Goal: Task Accomplishment & Management: Use online tool/utility

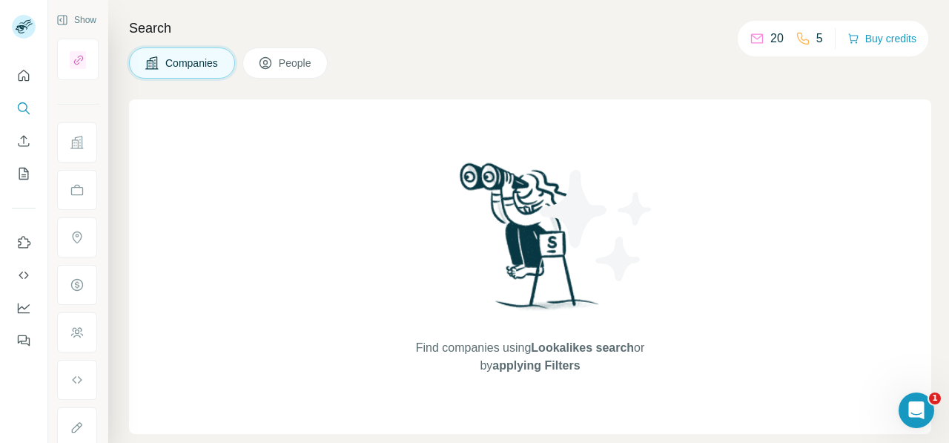
click at [802, 35] on icon at bounding box center [802, 38] width 15 height 15
click at [809, 38] on div "5" at bounding box center [808, 39] width 27 height 18
click at [12, 73] on button "Quick start" at bounding box center [24, 75] width 24 height 27
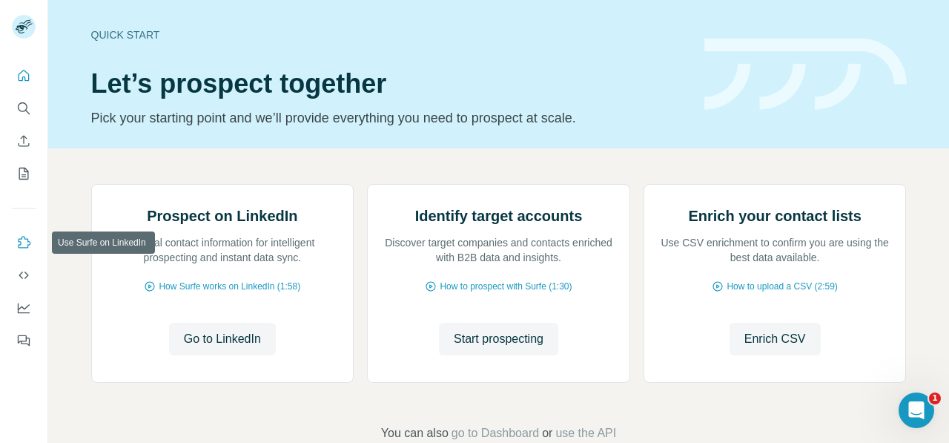
click at [29, 246] on icon "Use Surfe on LinkedIn" at bounding box center [23, 242] width 15 height 15
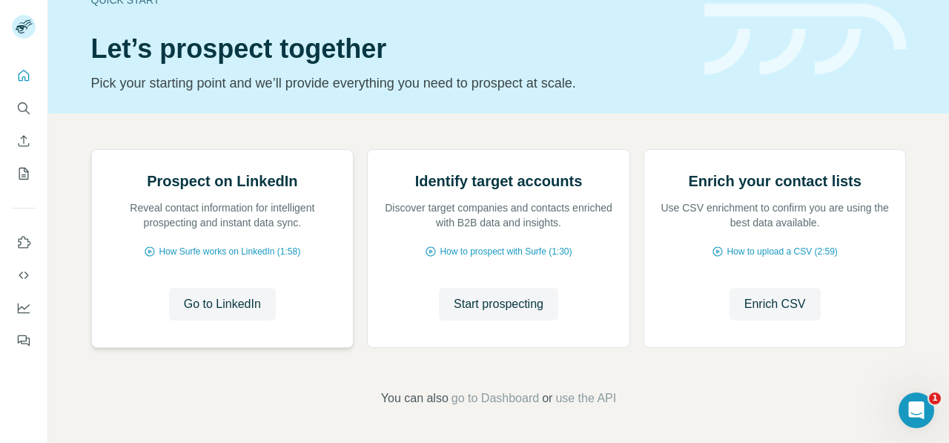
scroll to position [181, 0]
click at [26, 178] on icon "My lists" at bounding box center [23, 173] width 15 height 15
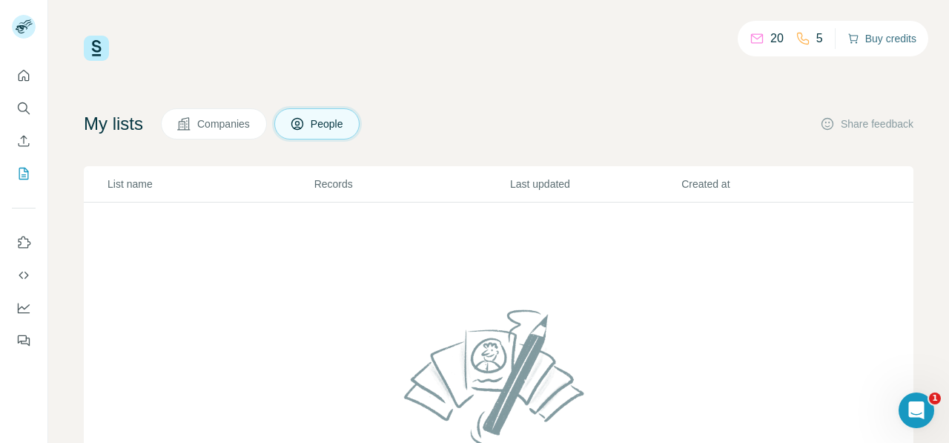
click at [891, 44] on button "Buy credits" at bounding box center [881, 38] width 69 height 21
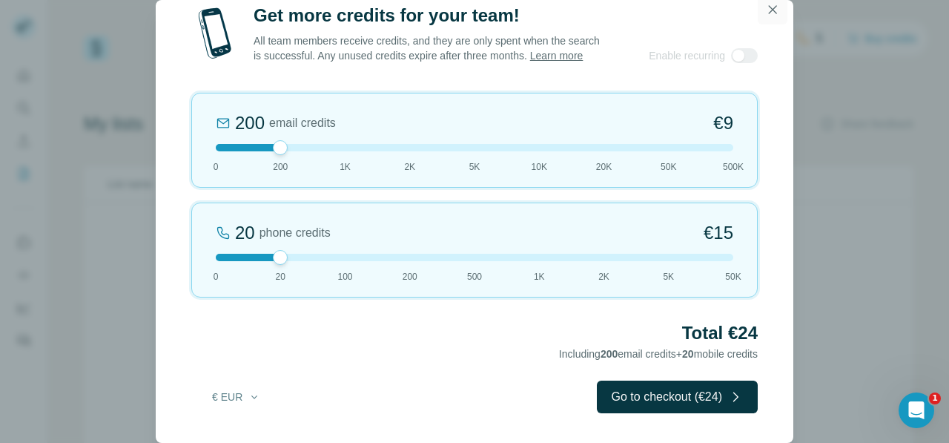
click at [775, 5] on icon "button" at bounding box center [773, 9] width 8 height 8
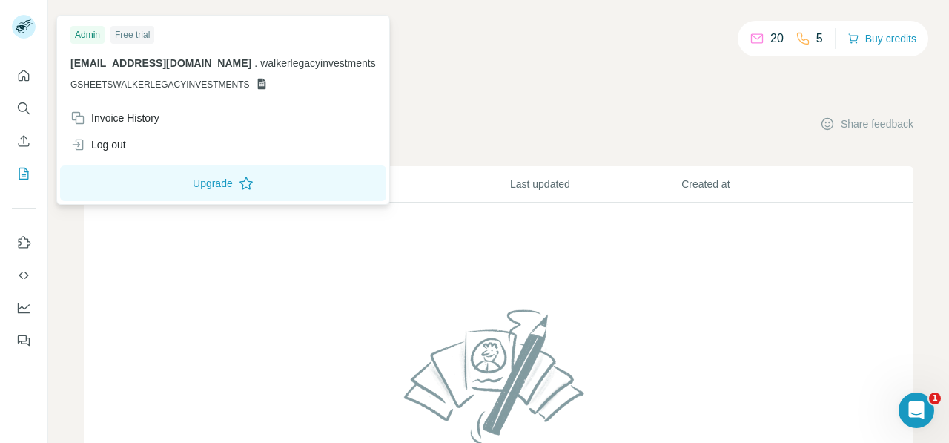
click at [21, 21] on rect at bounding box center [24, 27] width 24 height 24
click at [144, 37] on div "Free trial" at bounding box center [132, 35] width 44 height 18
click at [190, 170] on button "Upgrade" at bounding box center [223, 183] width 326 height 36
